Goal: Communication & Community: Answer question/provide support

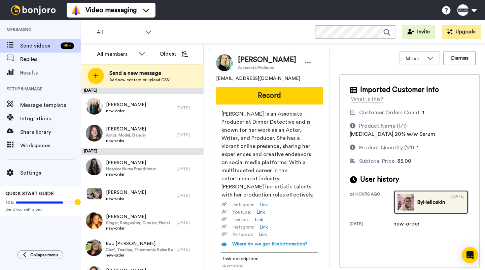
click at [397, 210] on img at bounding box center [405, 201] width 17 height 17
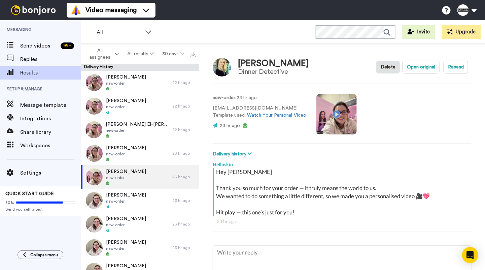
click at [335, 125] on video at bounding box center [336, 114] width 40 height 40
click at [50, 49] on span "Send videos" at bounding box center [39, 46] width 38 height 8
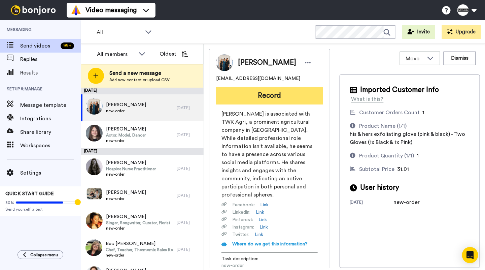
click at [253, 95] on button "Record" at bounding box center [269, 95] width 107 height 17
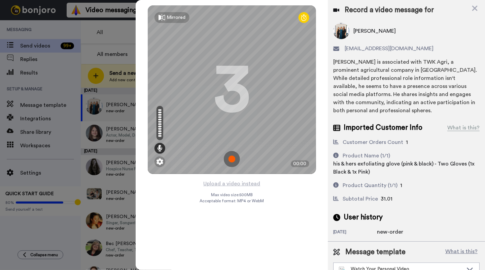
click at [225, 155] on img at bounding box center [232, 159] width 16 height 16
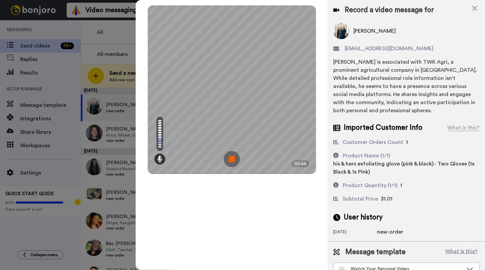
click at [236, 156] on img at bounding box center [232, 159] width 16 height 16
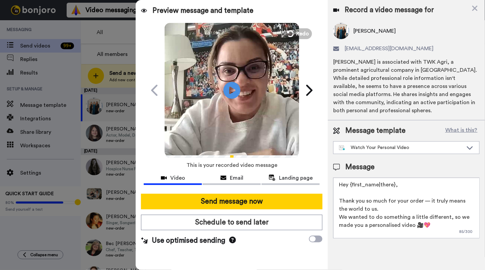
click at [373, 192] on textarea "Hey {first_name|there}, Thank you so much for your order — it truly means the w…" at bounding box center [406, 207] width 146 height 61
click at [402, 185] on textarea "Hey {first_name|there}, Thank you so much for your order — it truly means the w…" at bounding box center [406, 207] width 146 height 61
drag, startPoint x: 404, startPoint y: 185, endPoint x: 350, endPoint y: 184, distance: 54.2
click at [350, 184] on textarea "Hey {first_name|there}, Thank you so much for your order — it truly means the w…" at bounding box center [406, 207] width 146 height 61
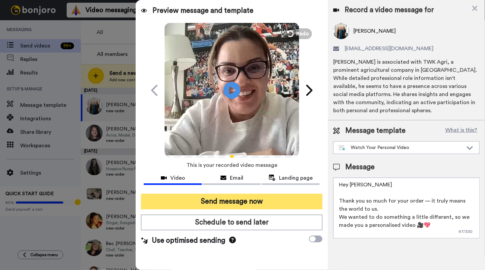
type textarea "Hey Shaldon Thank you so much for your order — it truly means the world to us. …"
click at [316, 202] on button "Send message now" at bounding box center [231, 200] width 181 height 15
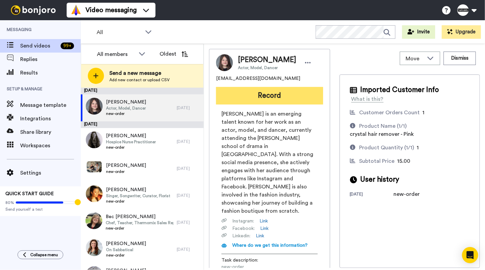
click at [241, 96] on button "Record" at bounding box center [269, 95] width 107 height 17
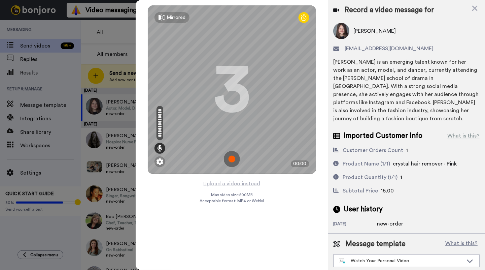
click at [227, 155] on img at bounding box center [232, 159] width 16 height 16
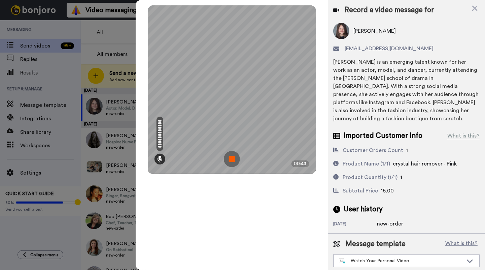
click at [227, 155] on img at bounding box center [232, 159] width 16 height 16
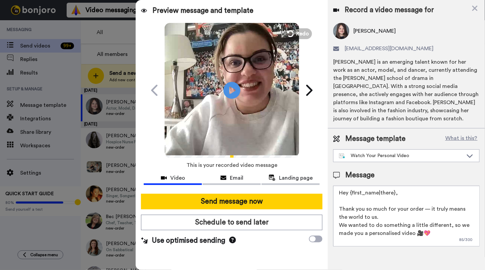
click at [410, 190] on textarea "Hey {first_name|there}, Thank you so much for your order — it truly means the w…" at bounding box center [406, 215] width 146 height 61
drag, startPoint x: 395, startPoint y: 183, endPoint x: 378, endPoint y: 188, distance: 17.5
click at [352, 185] on textarea "Hey {first_name|there}, Thank you so much for your order — it truly means the w…" at bounding box center [406, 215] width 146 height 61
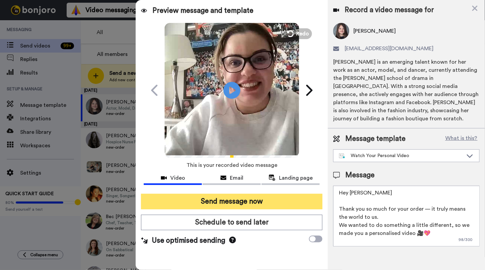
type textarea "Hey Tahlia Thank you so much for your order — it truly means the world to us. W…"
click at [298, 206] on button "Send message now" at bounding box center [231, 200] width 181 height 15
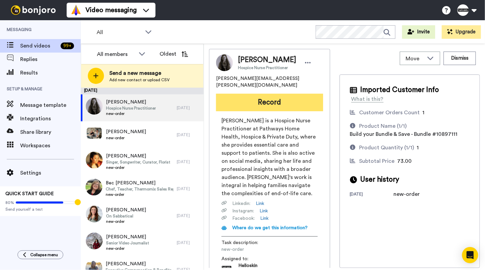
click at [232, 94] on button "Record" at bounding box center [269, 102] width 107 height 17
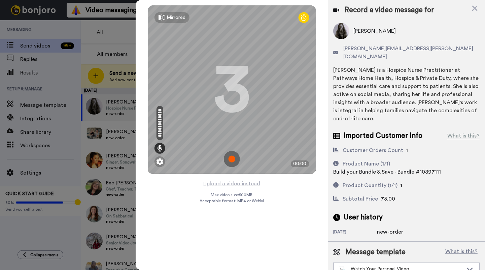
click at [237, 161] on img at bounding box center [232, 159] width 16 height 16
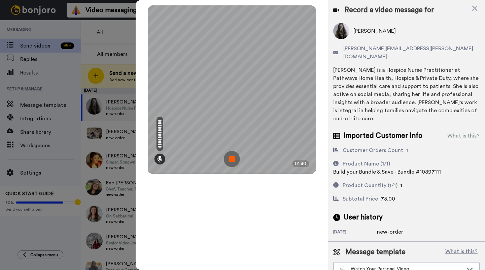
click at [231, 151] on img at bounding box center [232, 159] width 16 height 16
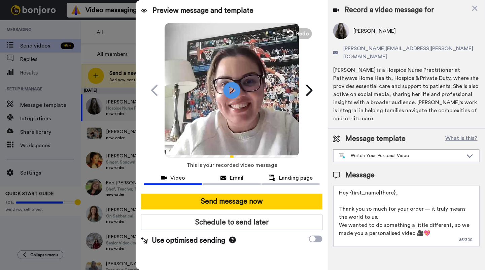
click at [404, 185] on textarea "Hey {first_name|there}, Thank you so much for your order — it truly means the w…" at bounding box center [406, 215] width 146 height 61
drag, startPoint x: 404, startPoint y: 177, endPoint x: 351, endPoint y: 176, distance: 53.2
click at [351, 185] on textarea "Hey {first_name|there}, Thank you so much for your order — it truly means the w…" at bounding box center [406, 215] width 146 height 61
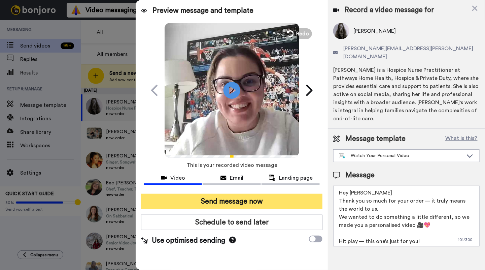
type textarea "Hey Lisa Thank you so much for your order — it truly means the world to us. We …"
click at [190, 193] on button "Send message now" at bounding box center [231, 200] width 181 height 15
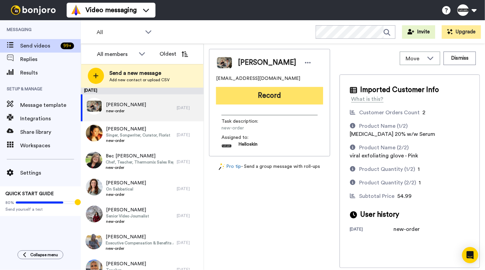
click at [302, 104] on button "Record" at bounding box center [269, 95] width 107 height 17
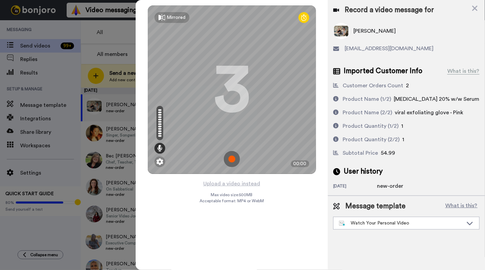
click at [233, 161] on img at bounding box center [232, 159] width 16 height 16
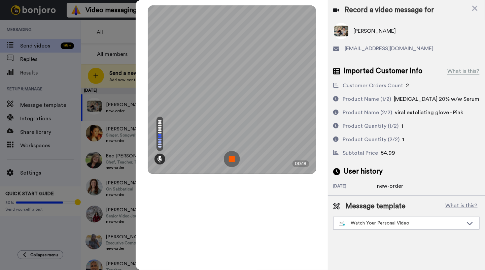
click at [233, 159] on img at bounding box center [232, 159] width 16 height 16
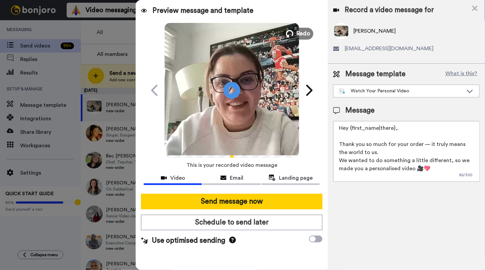
click at [296, 35] on button "Redo" at bounding box center [298, 34] width 30 height 12
